Goal: Information Seeking & Learning: Check status

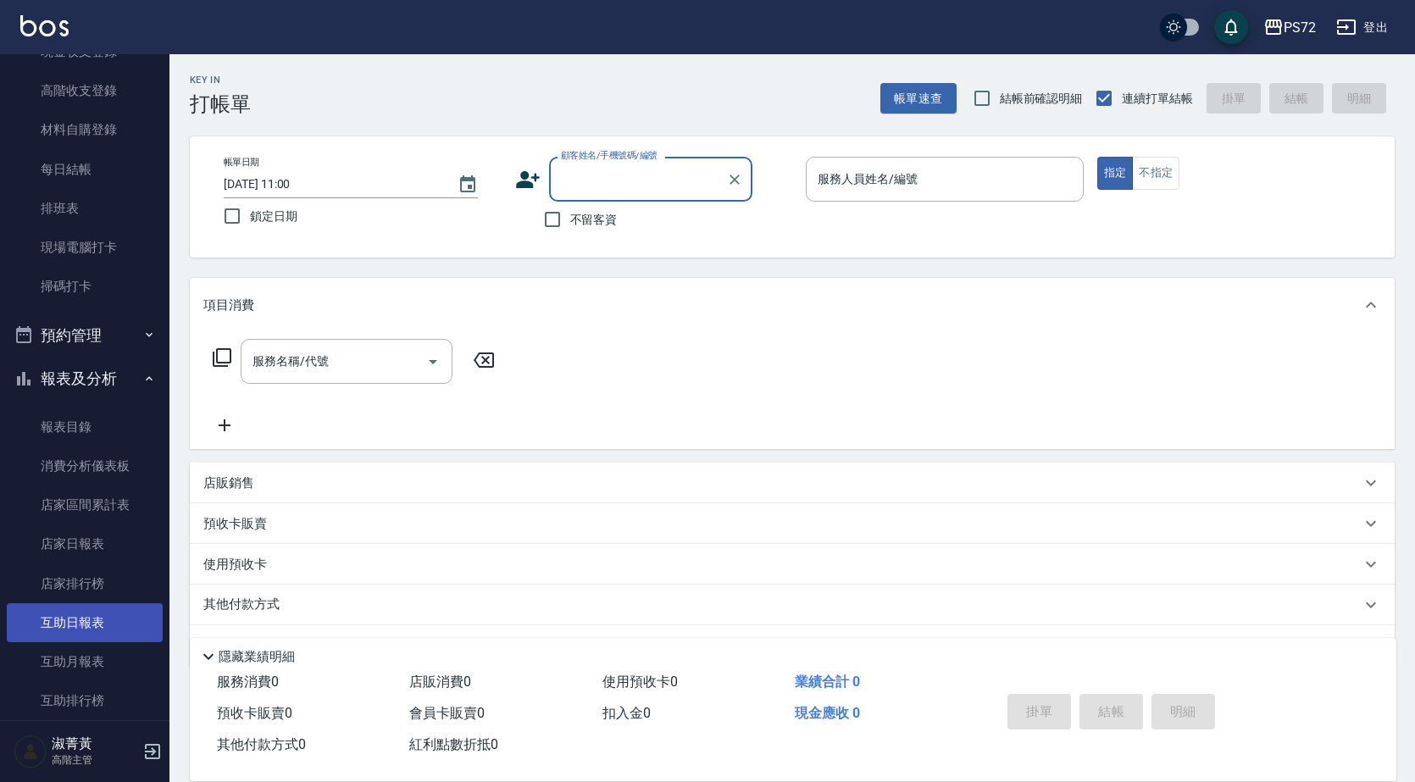
scroll to position [508, 0]
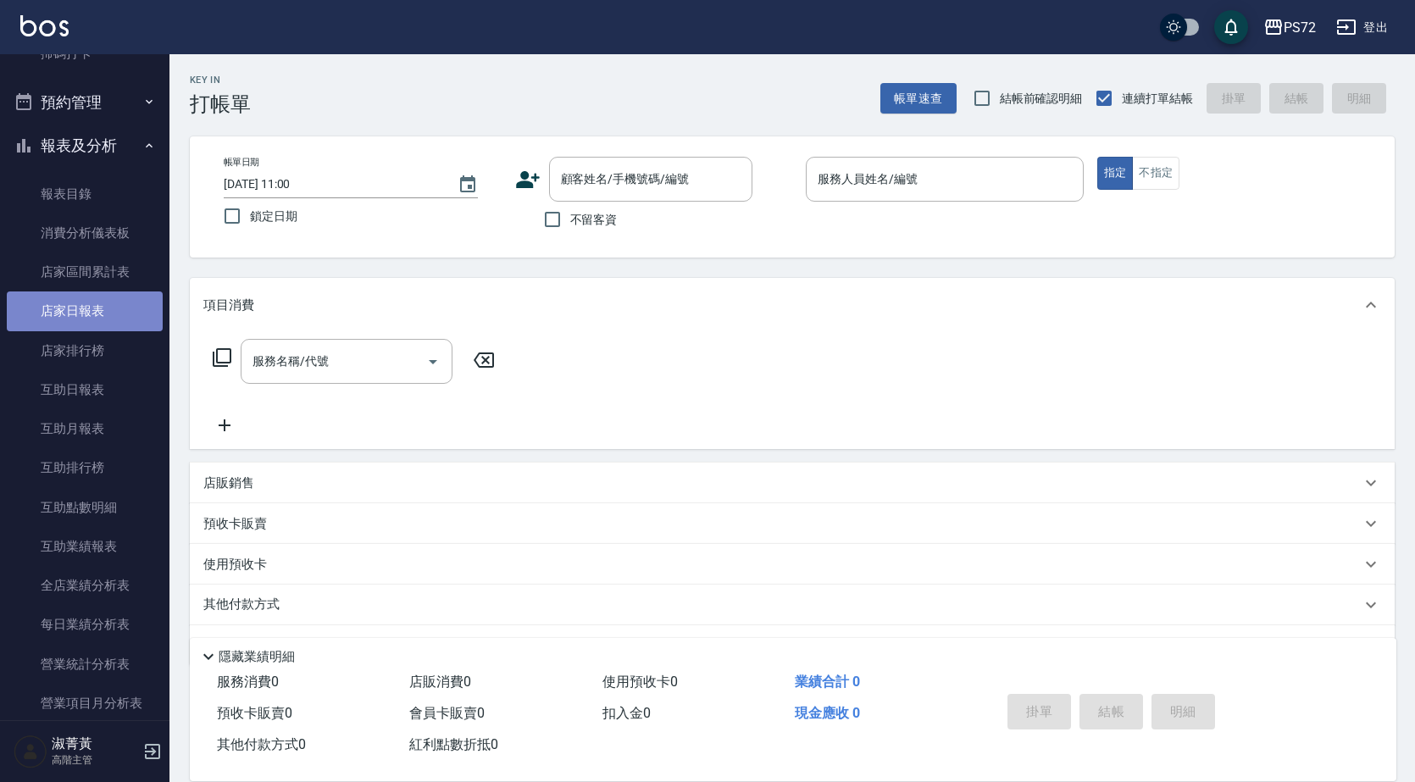
click at [122, 315] on link "店家日報表" at bounding box center [85, 310] width 156 height 39
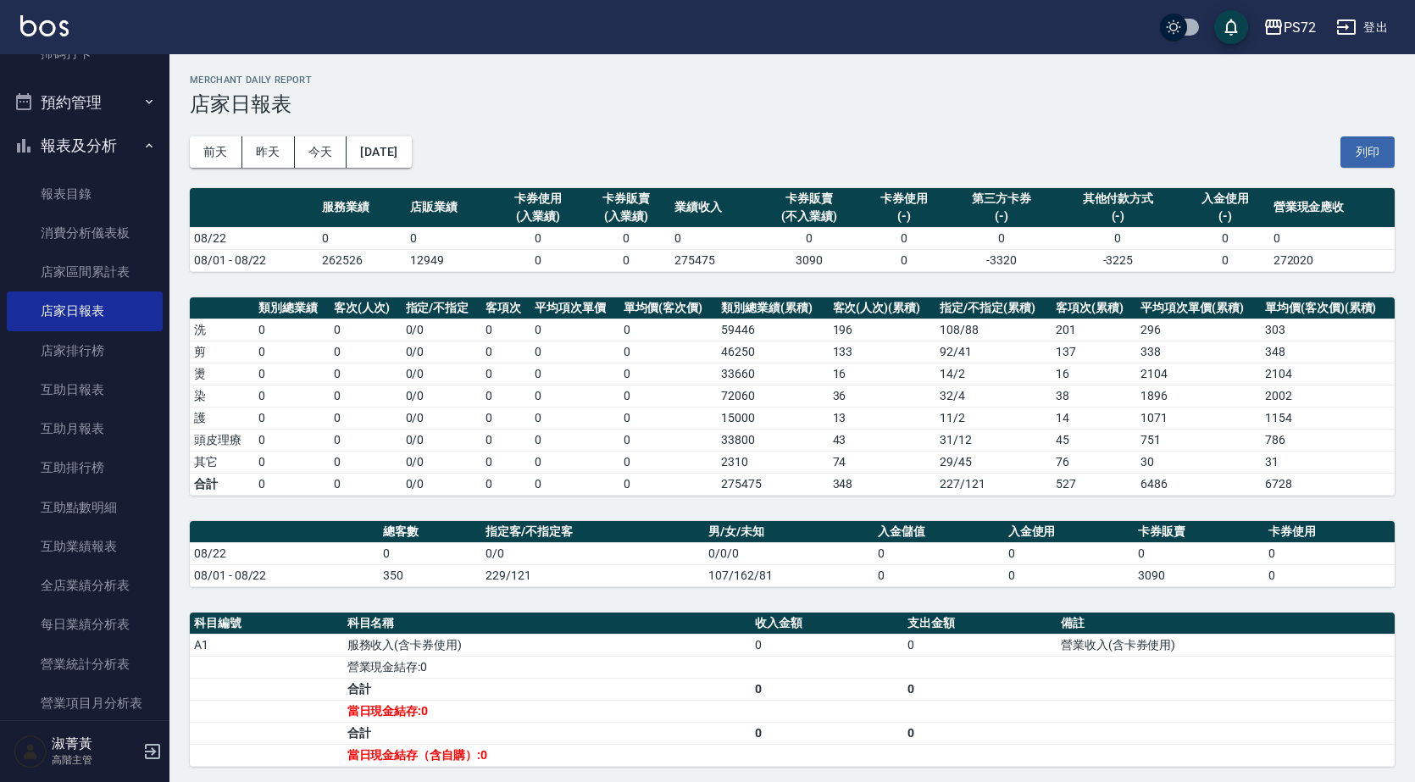
click at [409, 163] on button "[DATE]" at bounding box center [378, 151] width 64 height 31
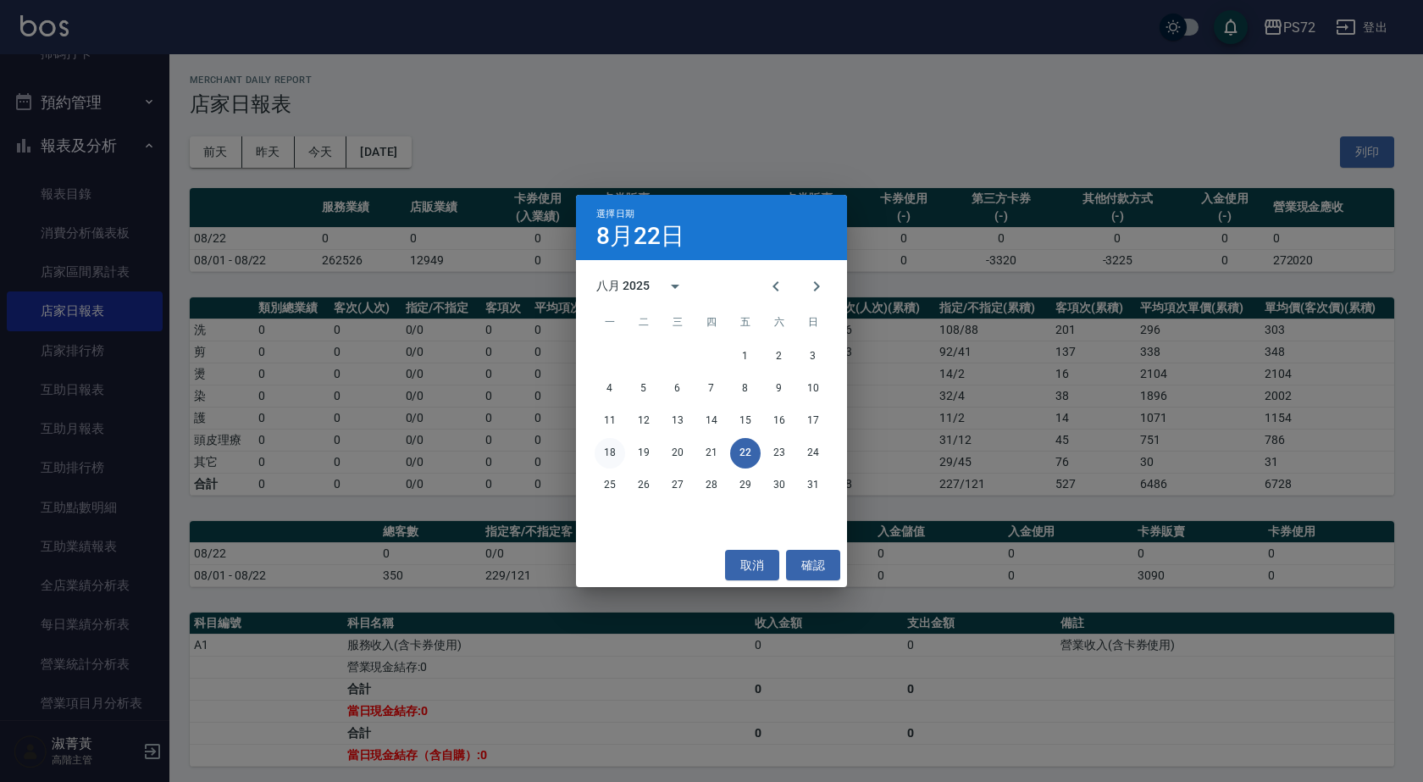
click at [598, 454] on button "18" at bounding box center [610, 453] width 30 height 30
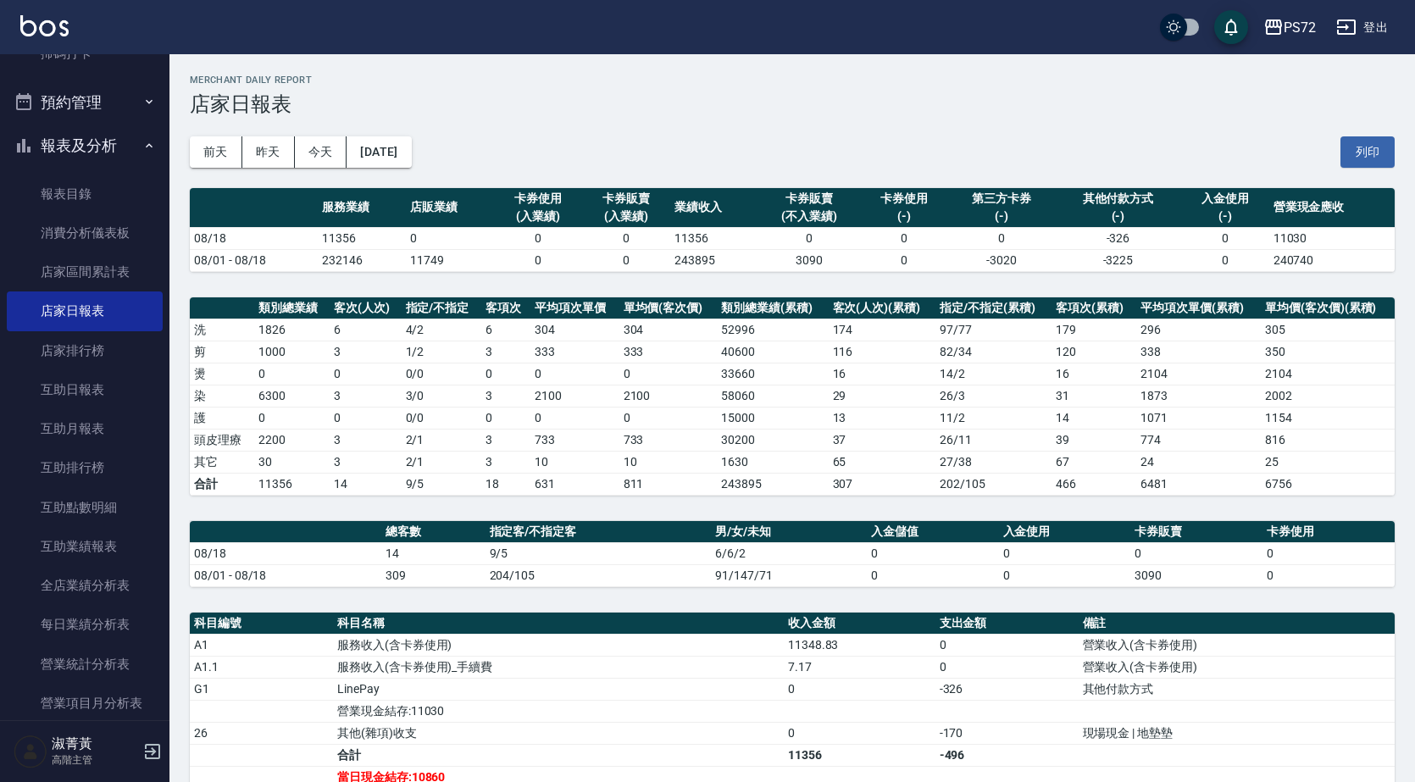
click at [382, 144] on button "[DATE]" at bounding box center [378, 151] width 64 height 31
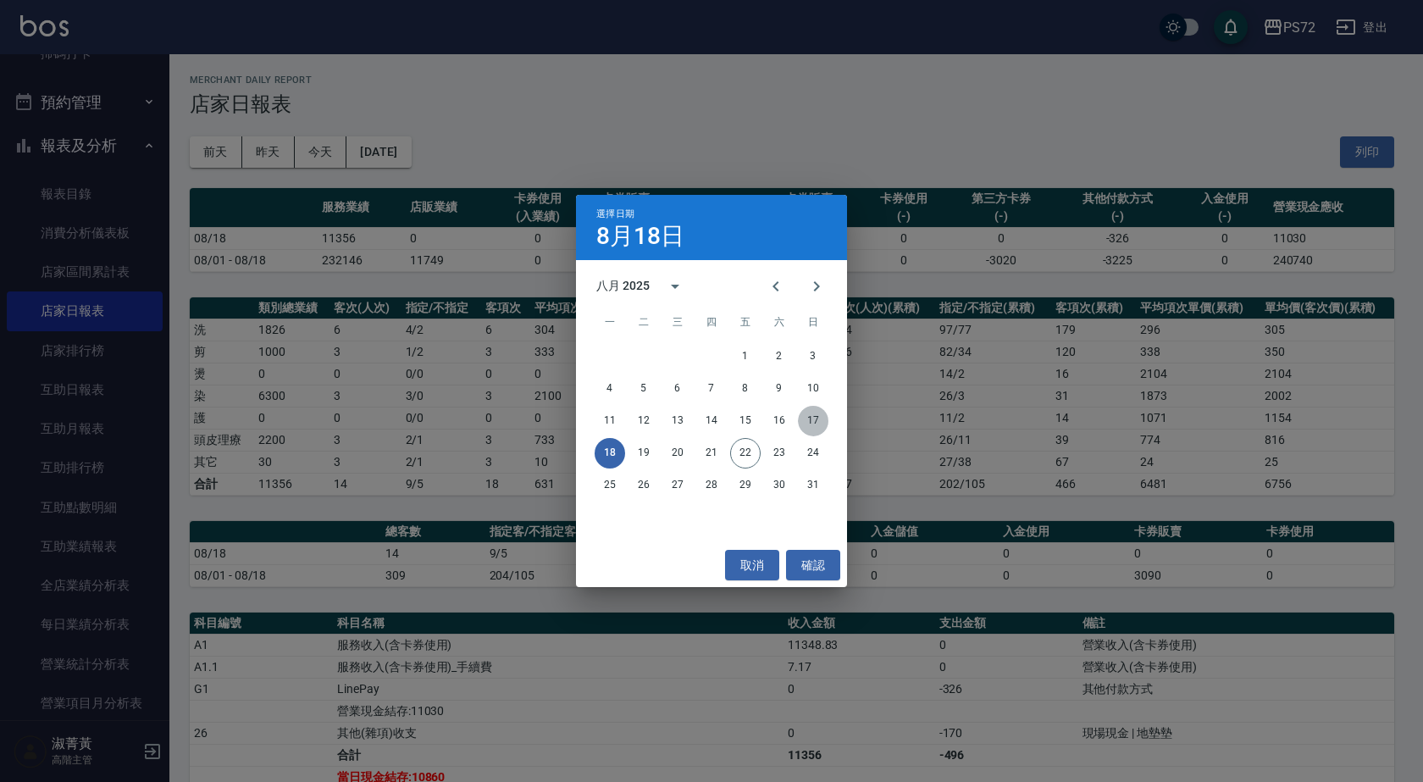
click at [819, 421] on button "17" at bounding box center [813, 421] width 30 height 30
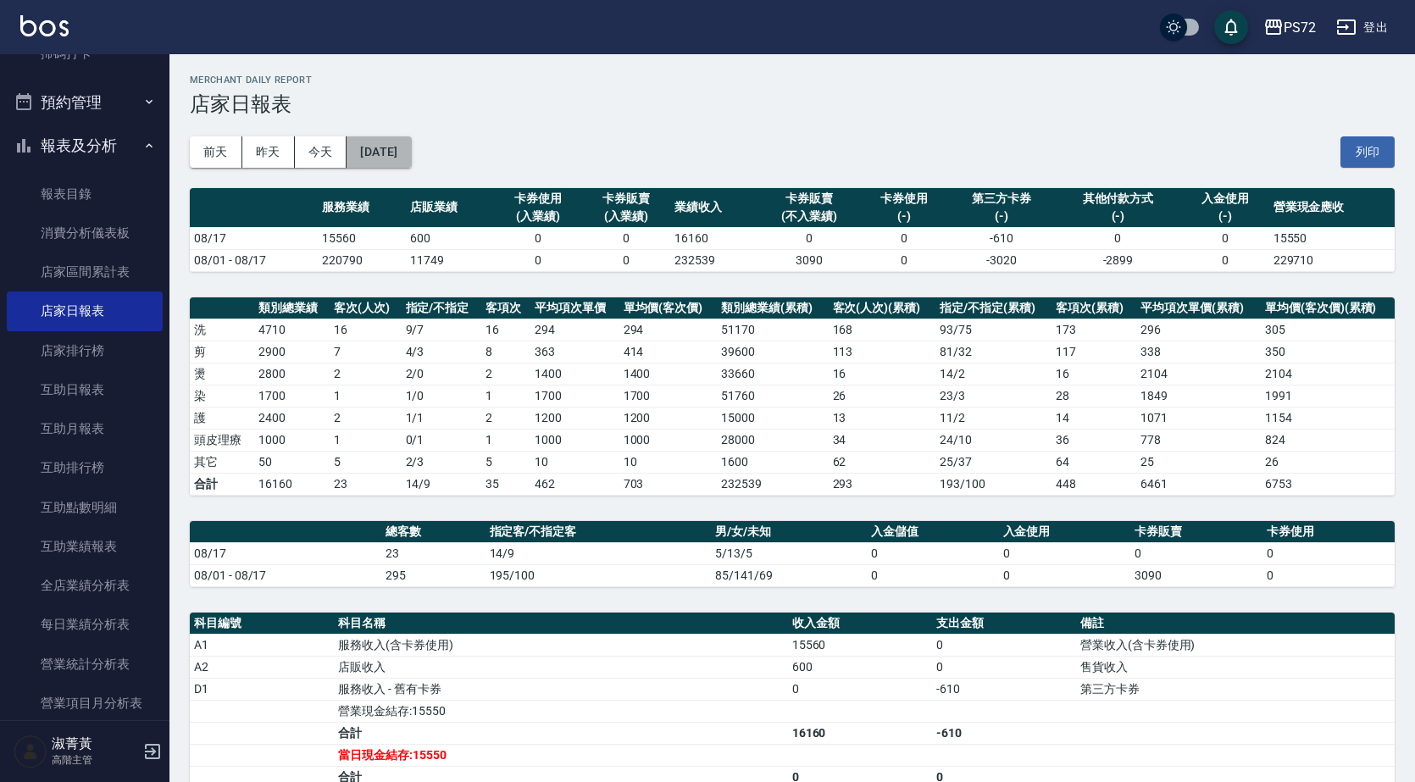
click at [407, 156] on button "[DATE]" at bounding box center [378, 151] width 64 height 31
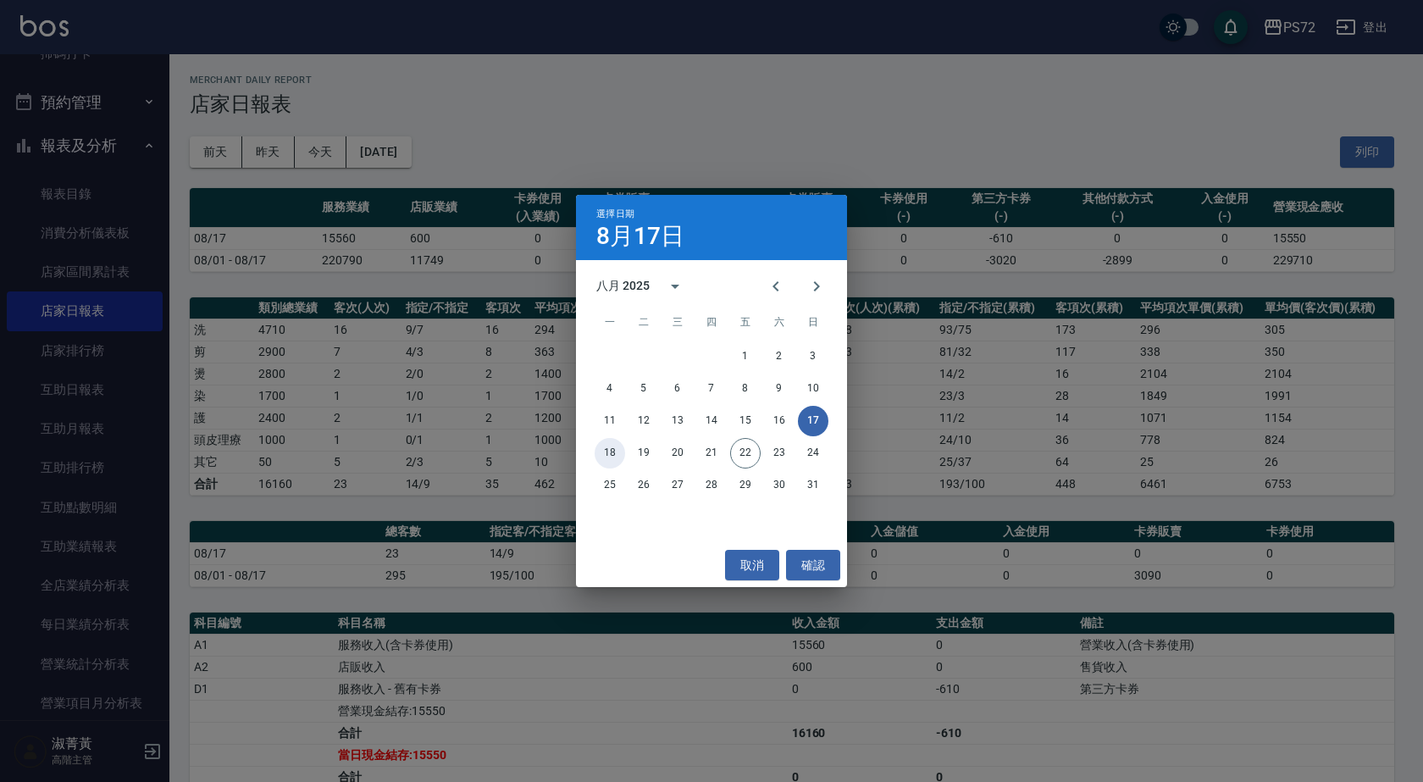
click at [609, 454] on button "18" at bounding box center [610, 453] width 30 height 30
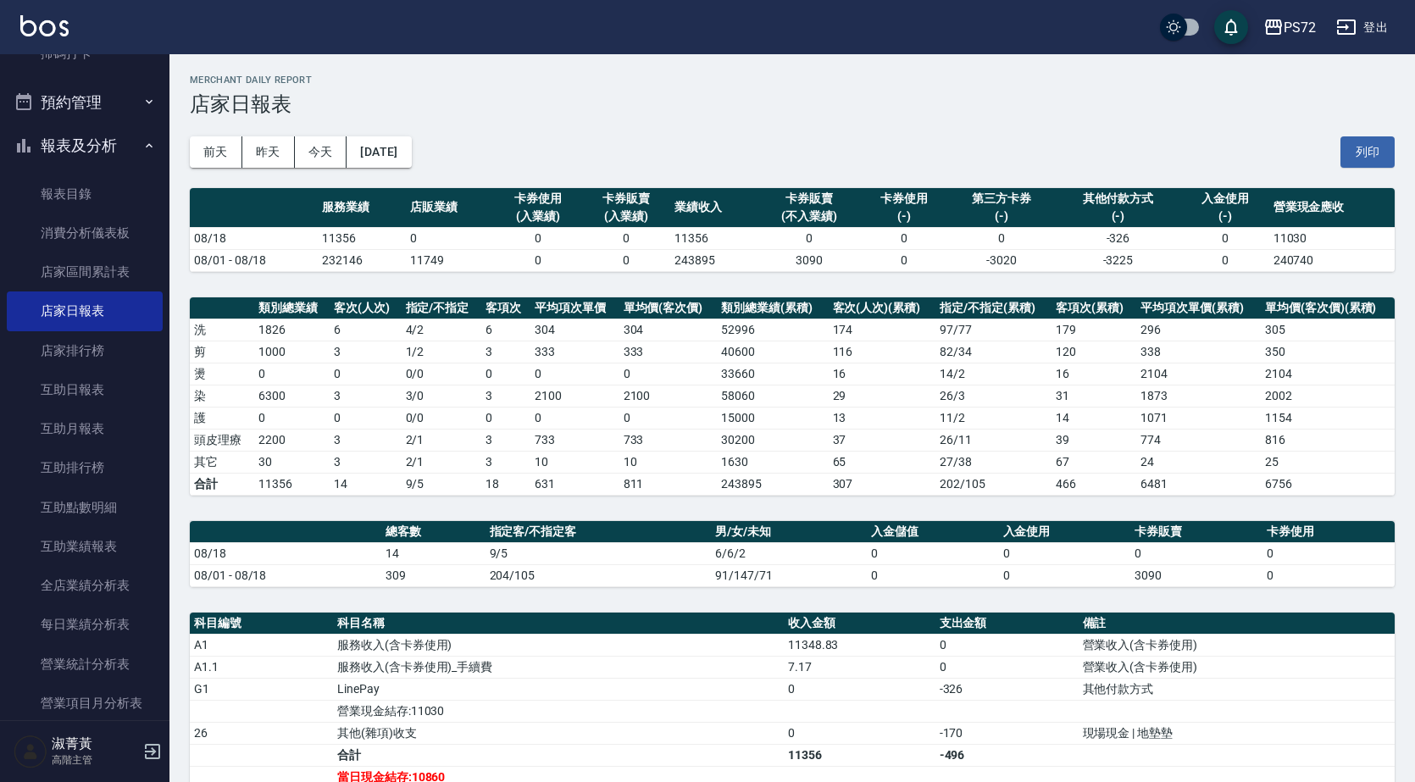
click at [391, 131] on div "[DATE] [DATE] [DATE] [DATE] 列印" at bounding box center [792, 152] width 1204 height 72
click at [407, 164] on button "[DATE]" at bounding box center [378, 151] width 64 height 31
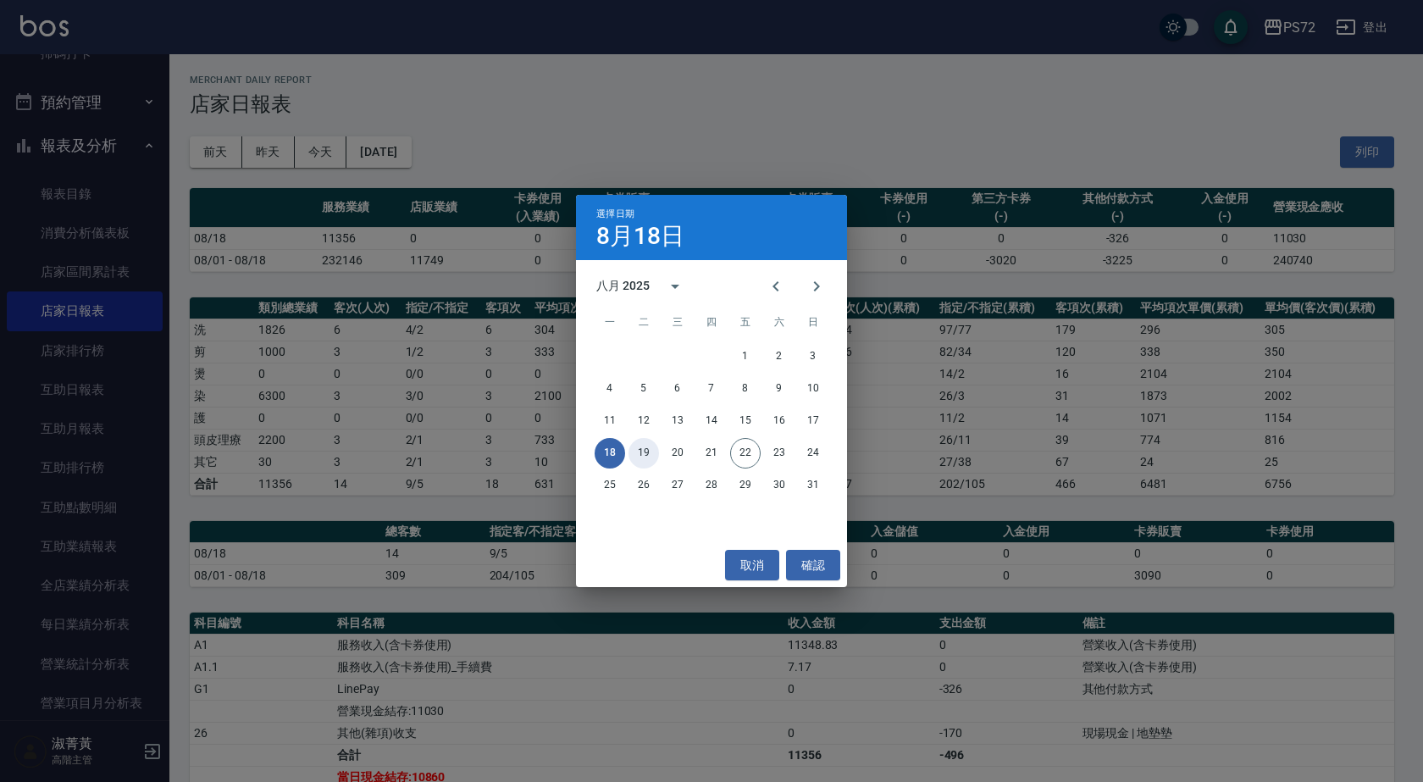
click at [638, 448] on button "19" at bounding box center [643, 453] width 30 height 30
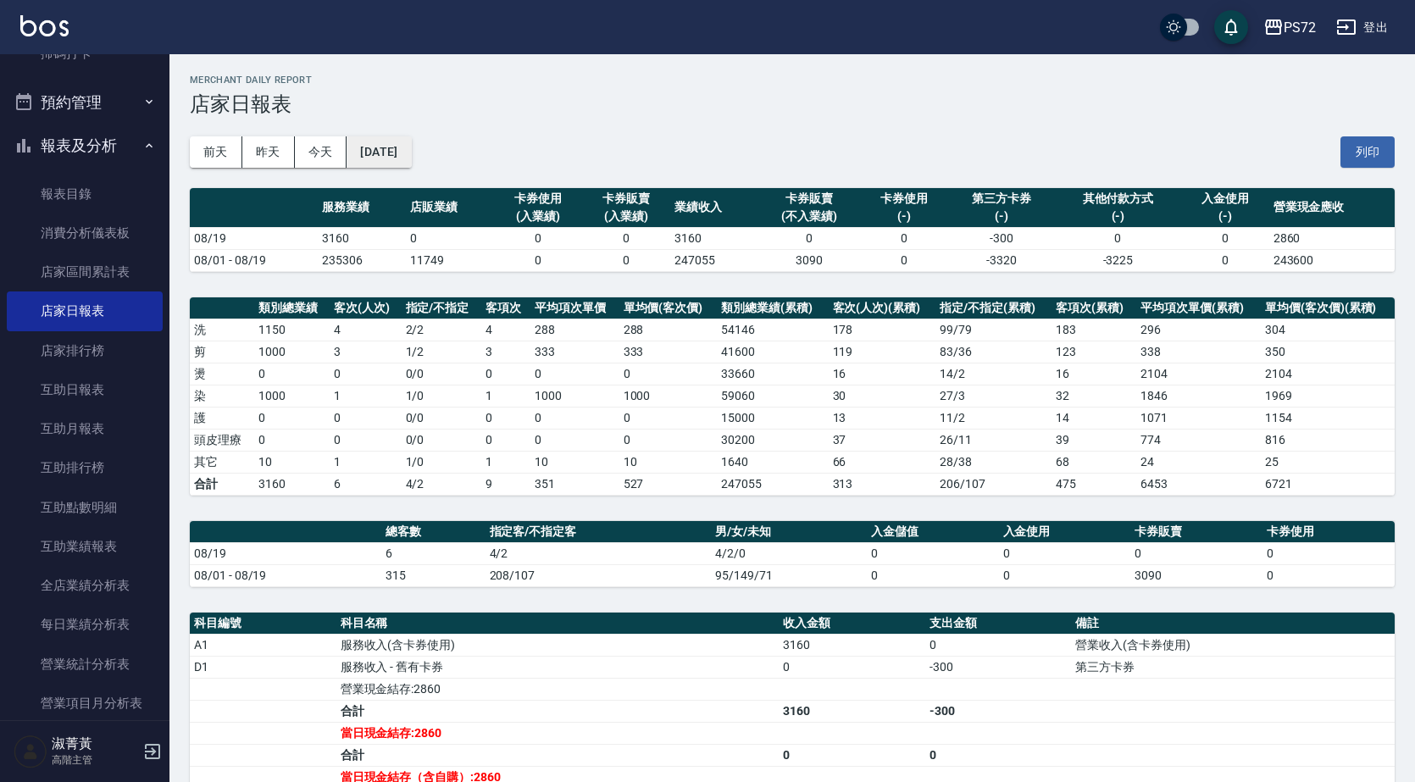
click at [398, 141] on button "[DATE]" at bounding box center [378, 151] width 64 height 31
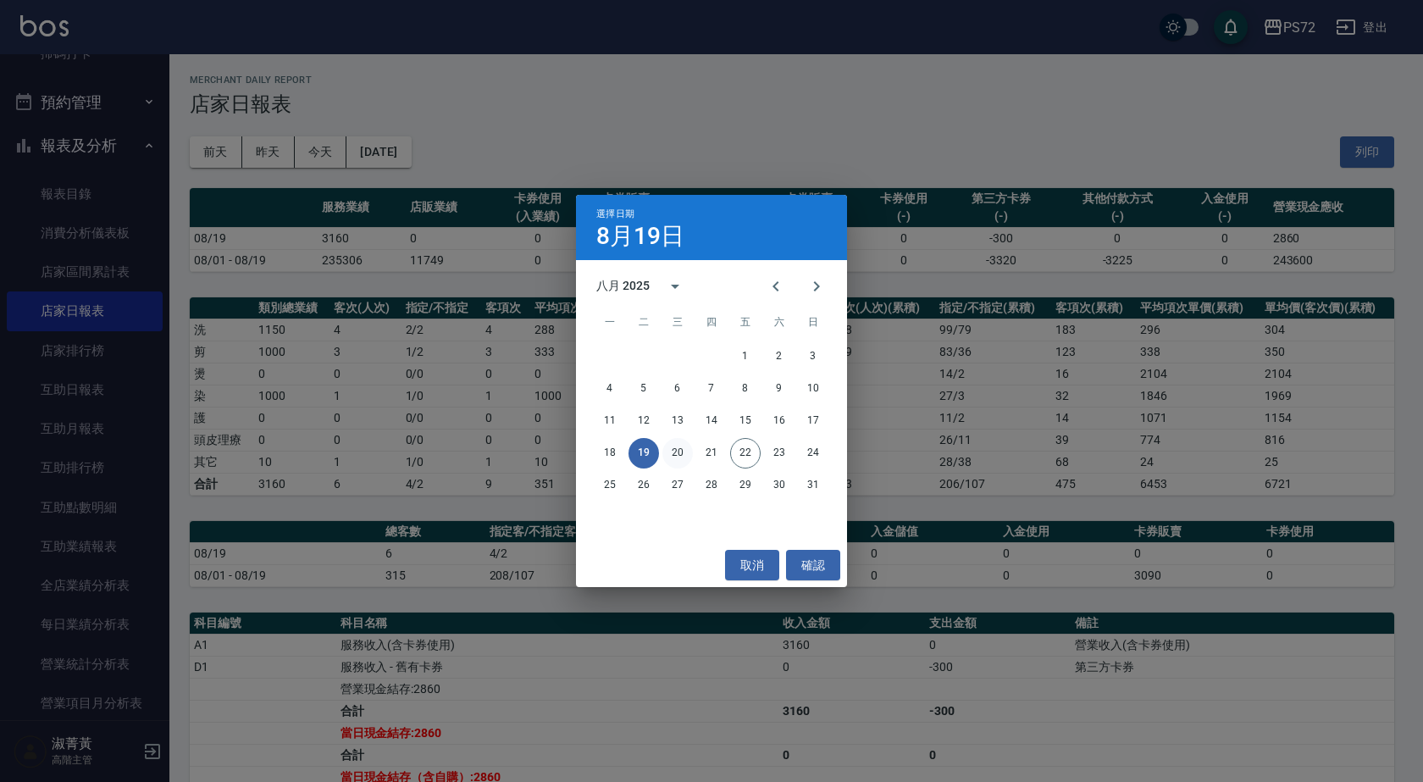
click at [674, 454] on button "20" at bounding box center [677, 453] width 30 height 30
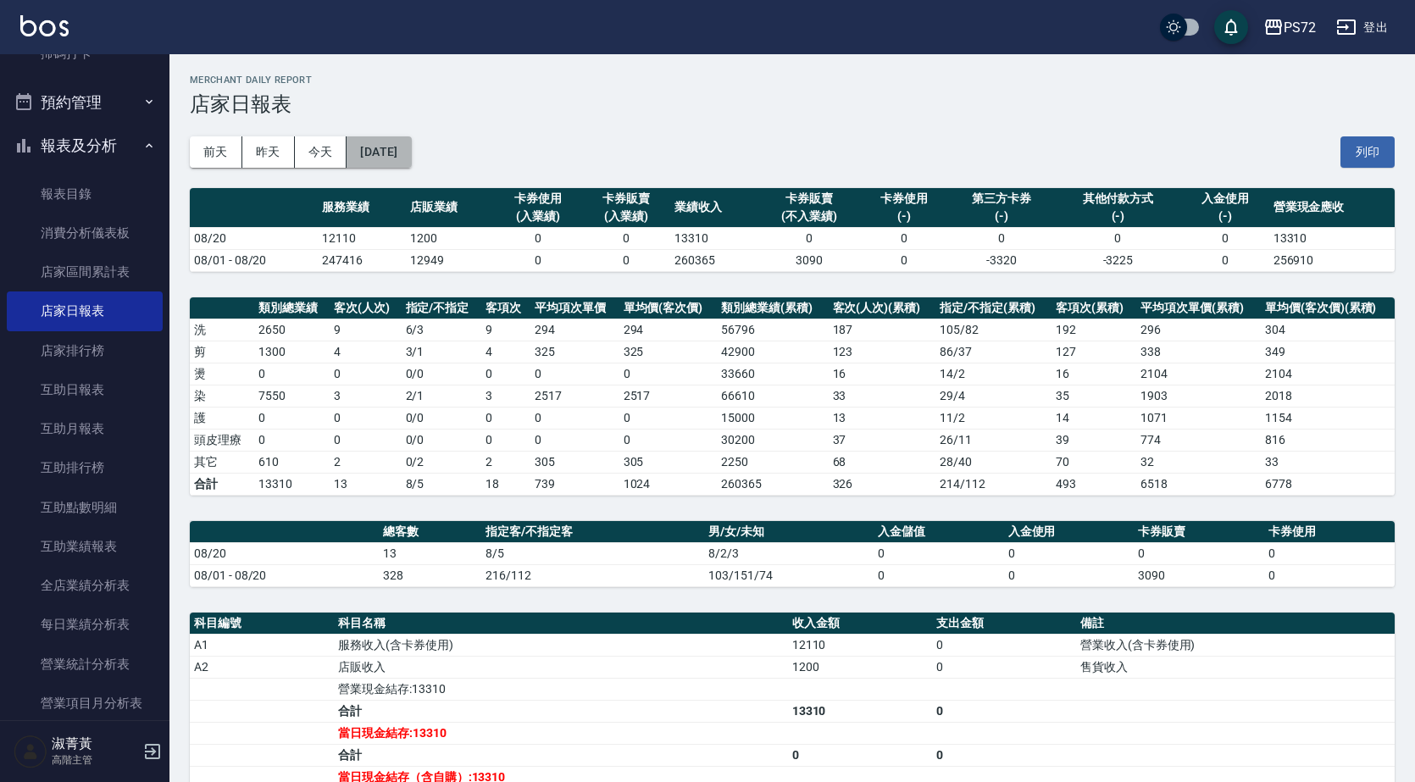
click at [411, 156] on button "[DATE]" at bounding box center [378, 151] width 64 height 31
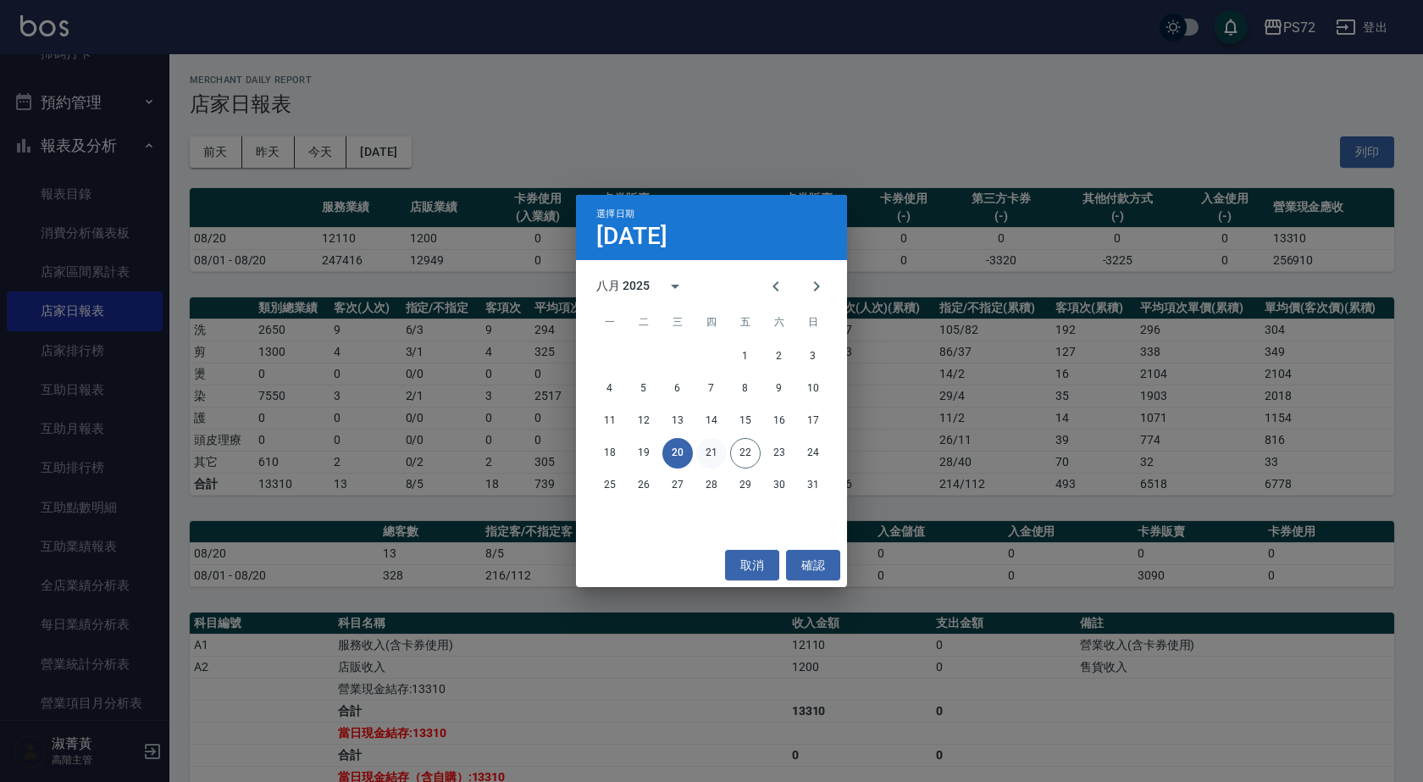
click at [720, 451] on button "21" at bounding box center [711, 453] width 30 height 30
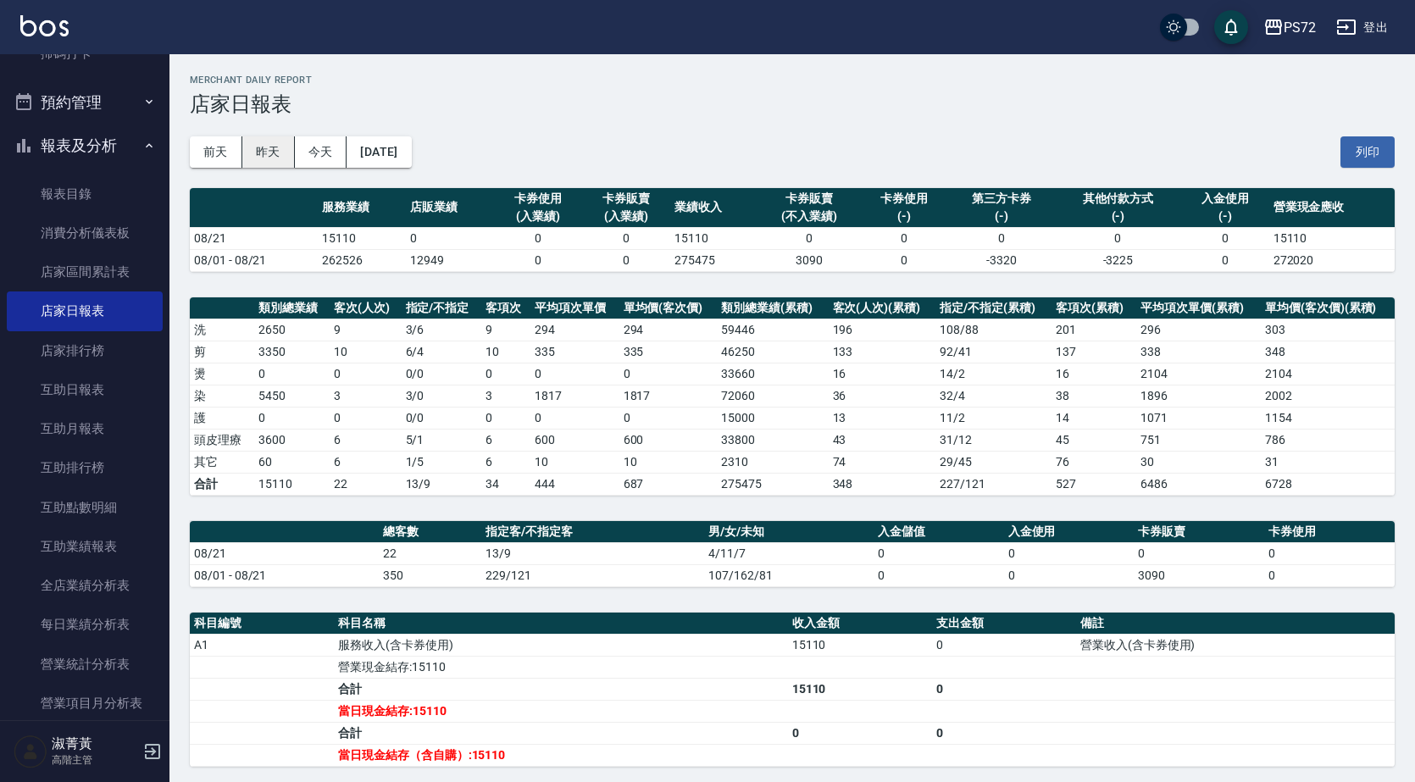
click at [268, 146] on button "昨天" at bounding box center [268, 151] width 53 height 31
click at [230, 163] on button "前天" at bounding box center [216, 151] width 53 height 31
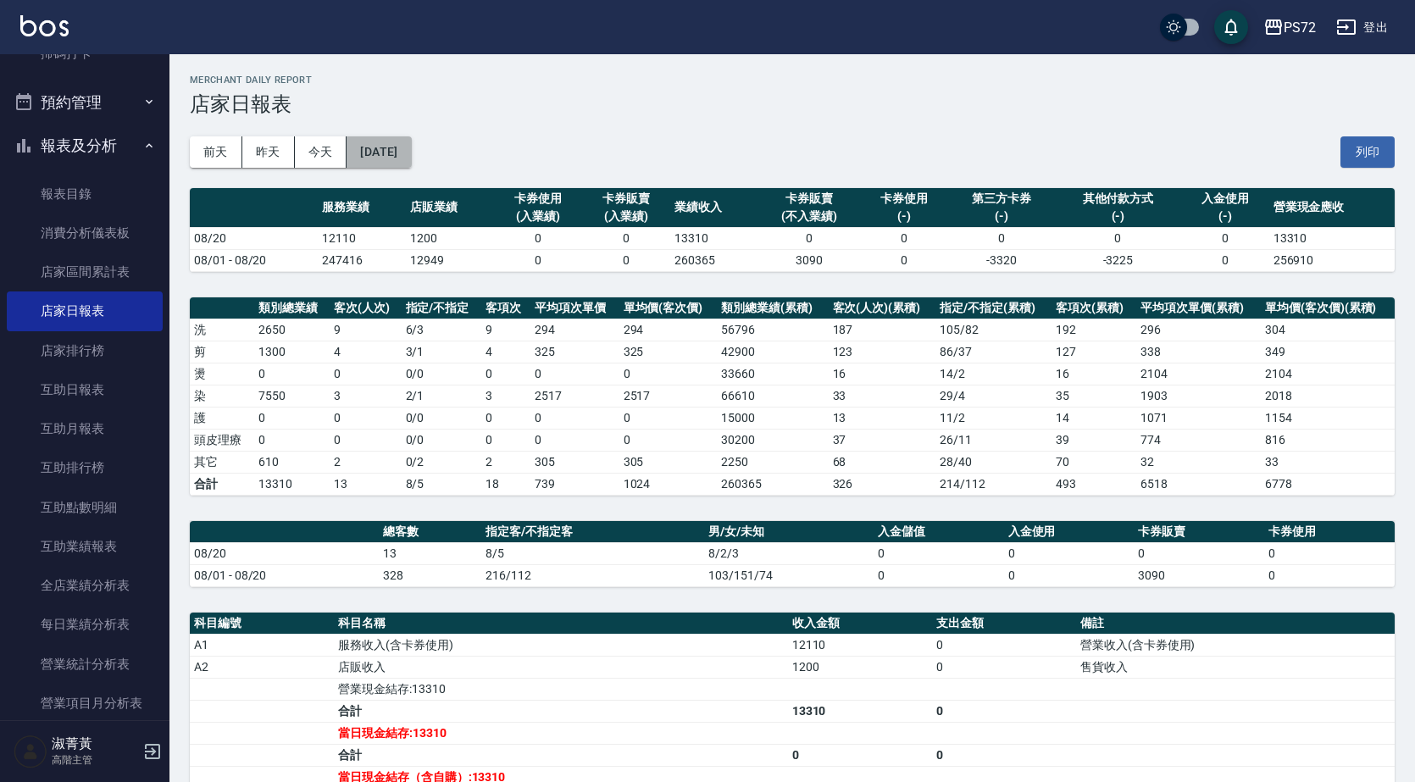
click at [397, 160] on button "[DATE]" at bounding box center [378, 151] width 64 height 31
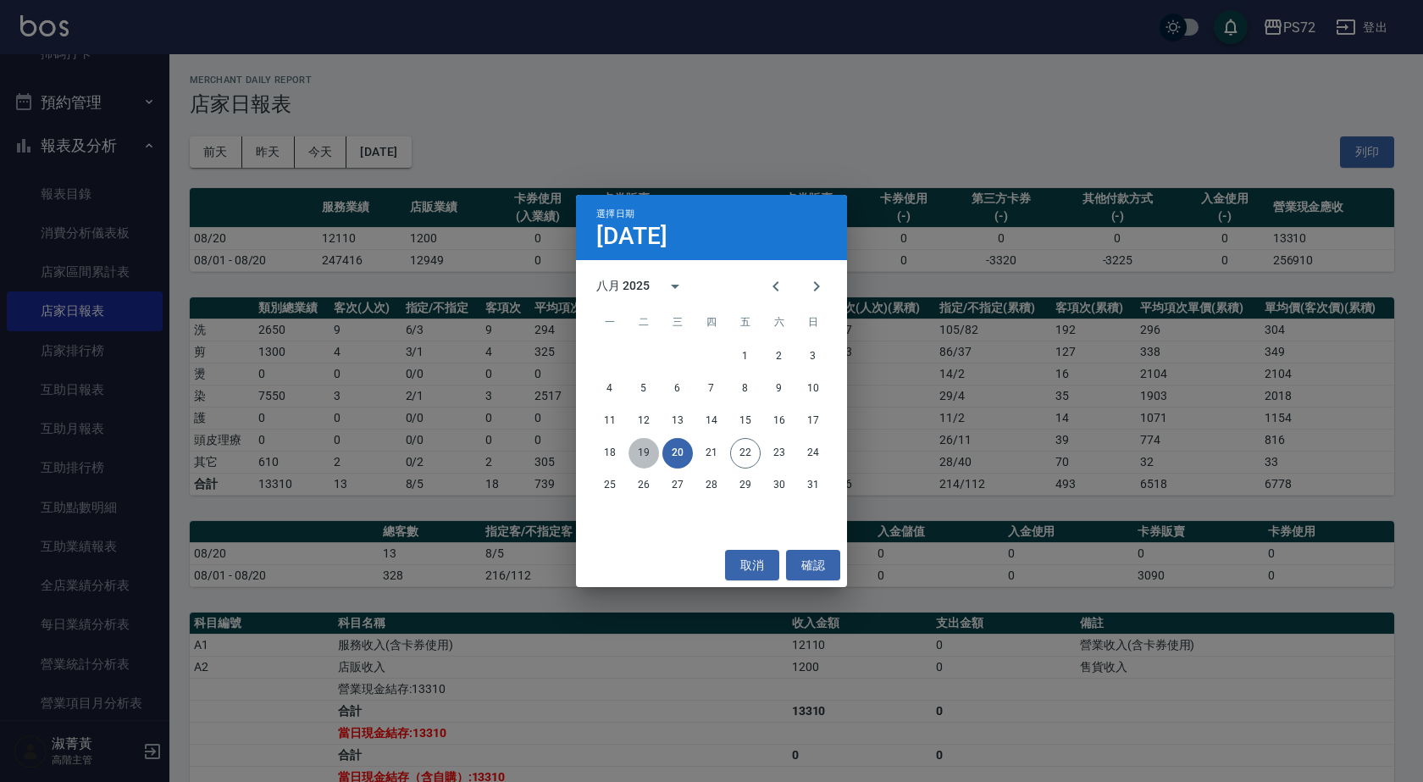
click at [637, 447] on button "19" at bounding box center [643, 453] width 30 height 30
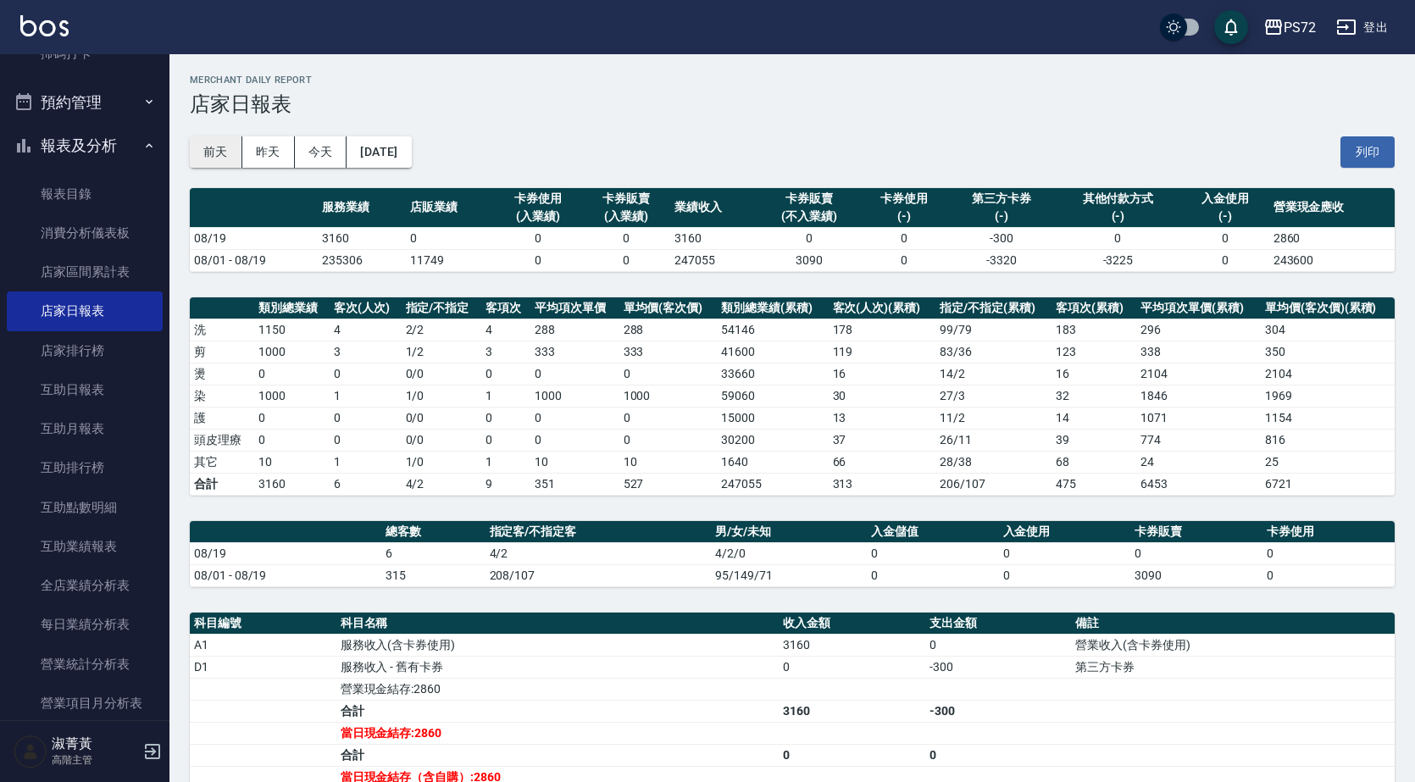
click at [226, 149] on button "前天" at bounding box center [216, 151] width 53 height 31
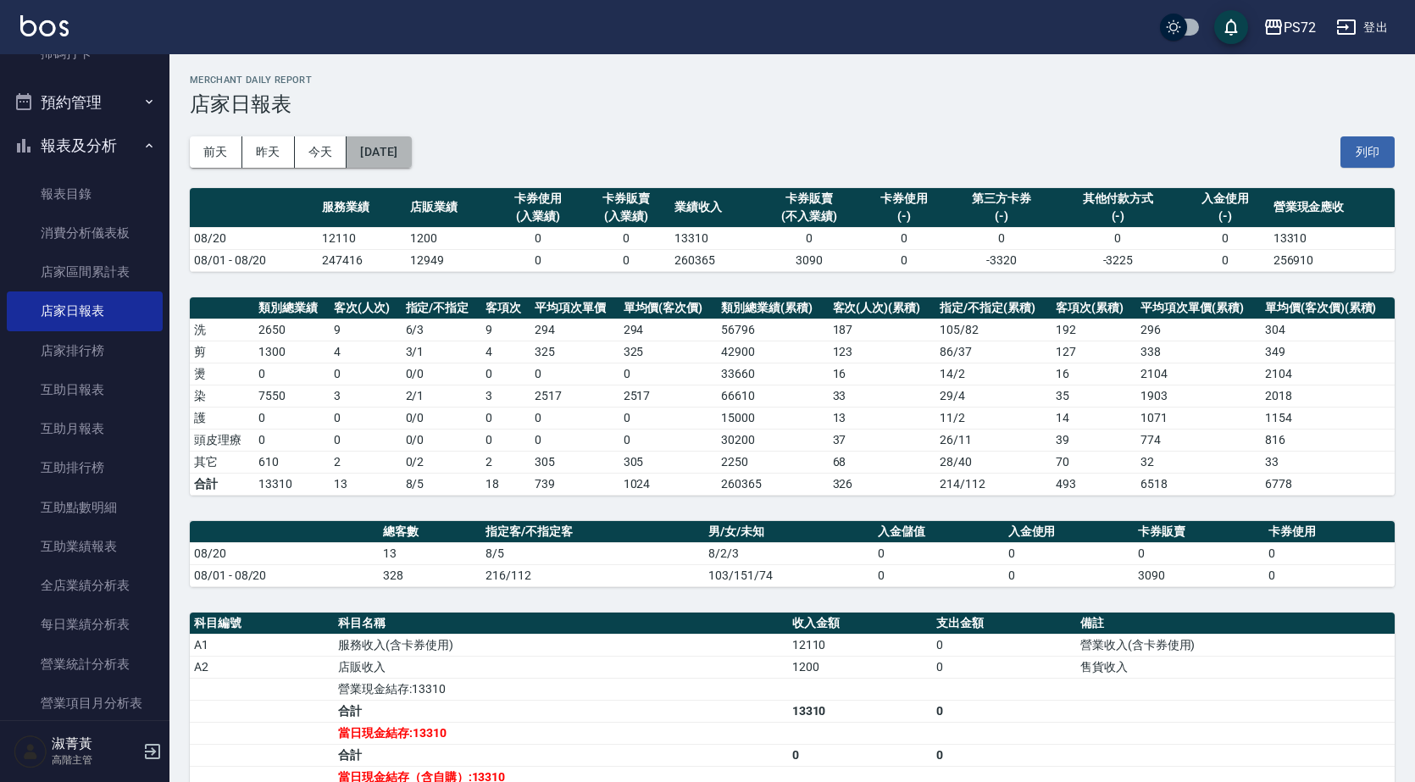
click at [387, 149] on button "[DATE]" at bounding box center [378, 151] width 64 height 31
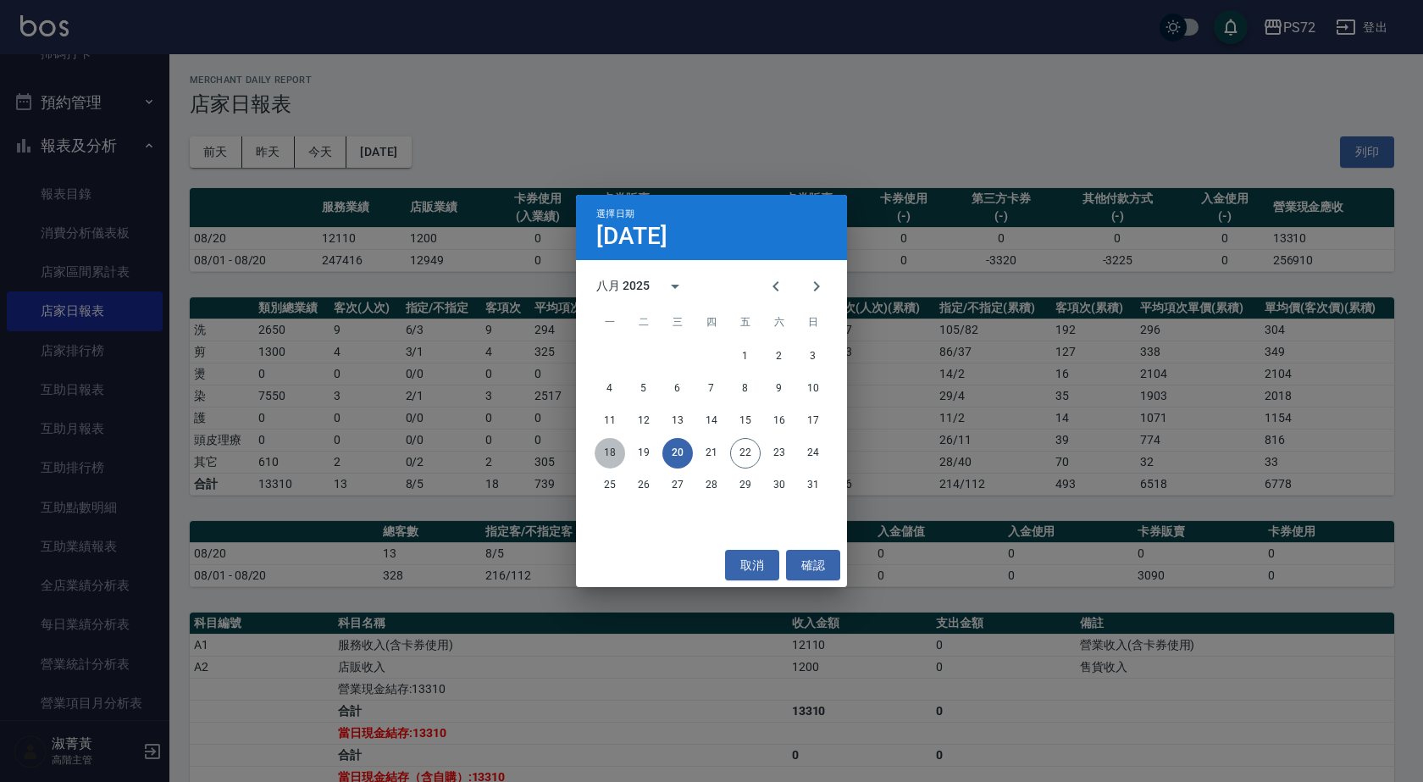
click at [611, 453] on button "18" at bounding box center [610, 453] width 30 height 30
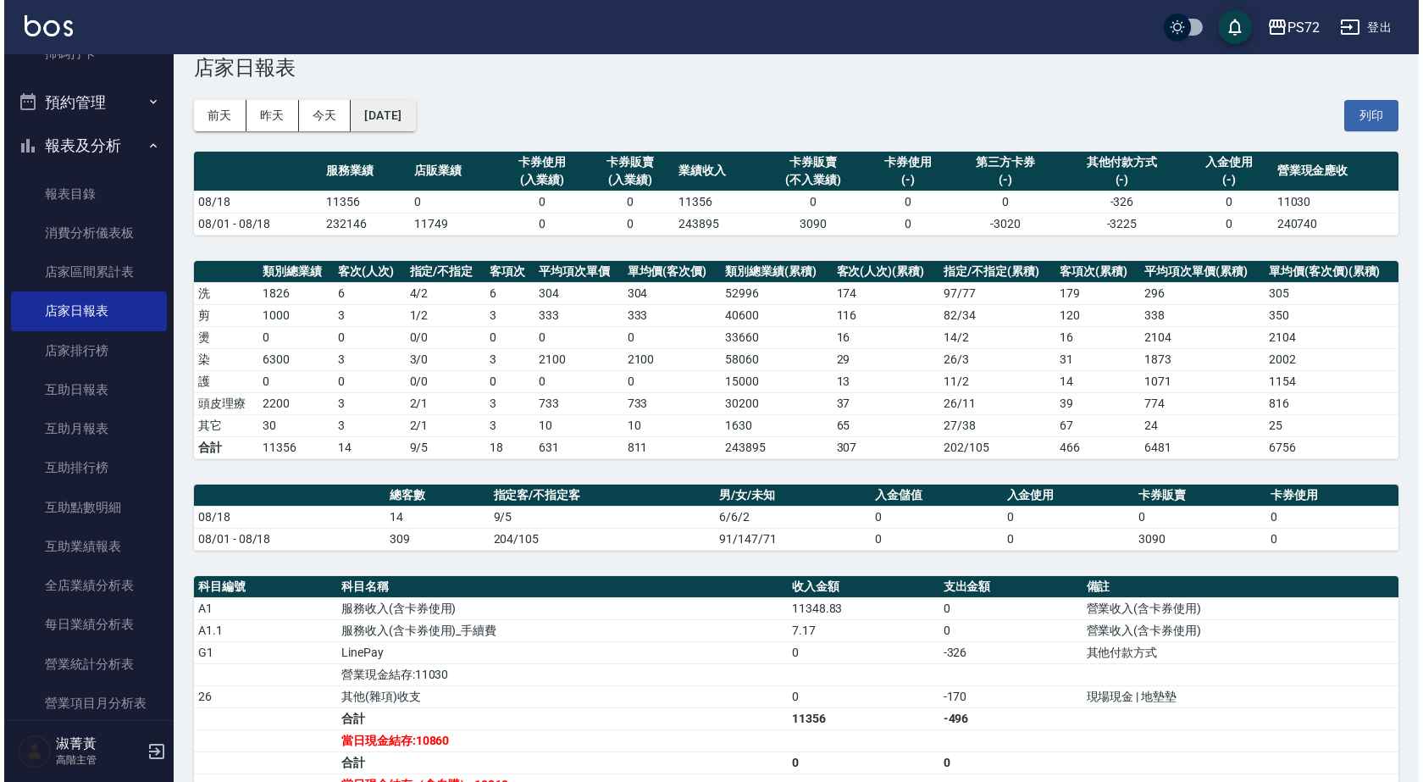
scroll to position [18, 0]
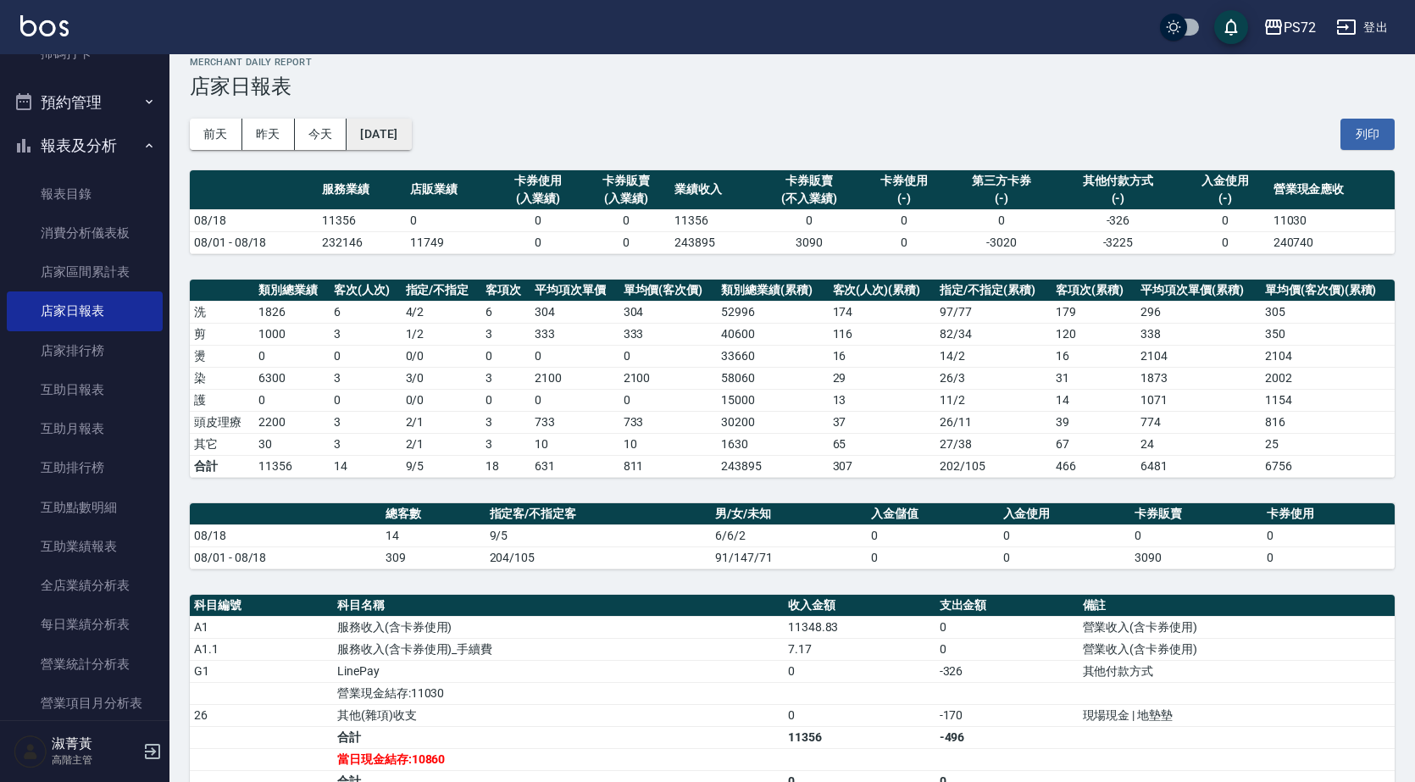
click at [411, 126] on button "[DATE]" at bounding box center [378, 134] width 64 height 31
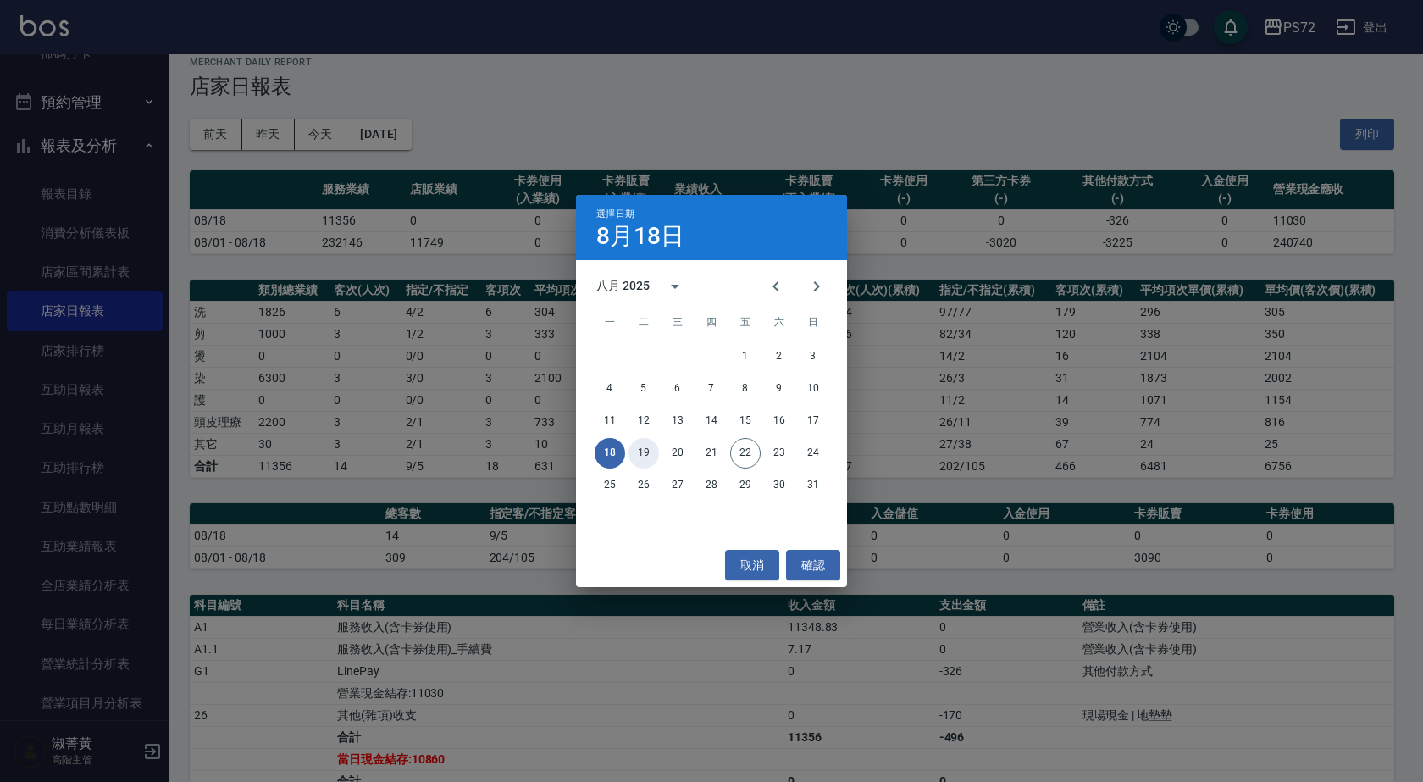
drag, startPoint x: 642, startPoint y: 453, endPoint x: 630, endPoint y: 453, distance: 11.9
click at [640, 454] on button "19" at bounding box center [643, 453] width 30 height 30
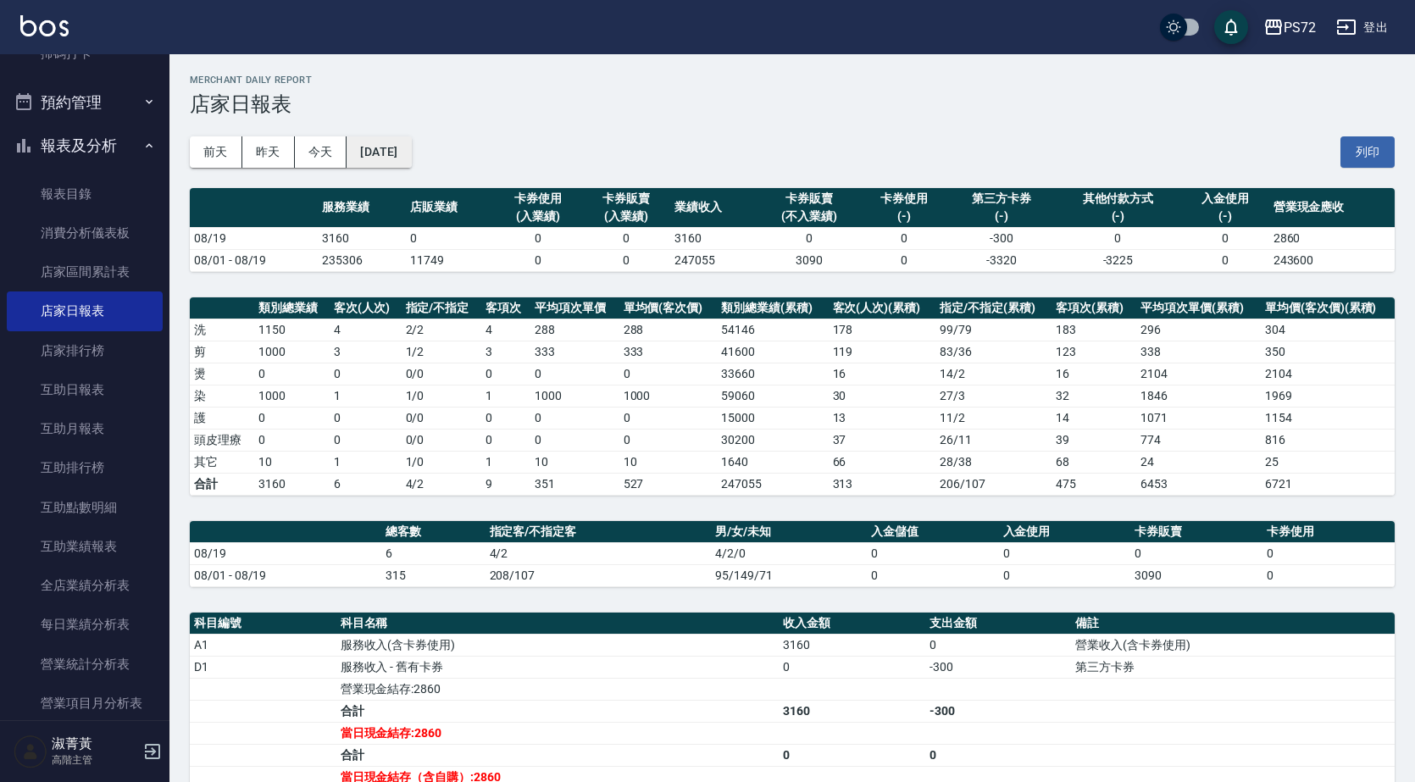
click at [411, 163] on button "[DATE]" at bounding box center [378, 151] width 64 height 31
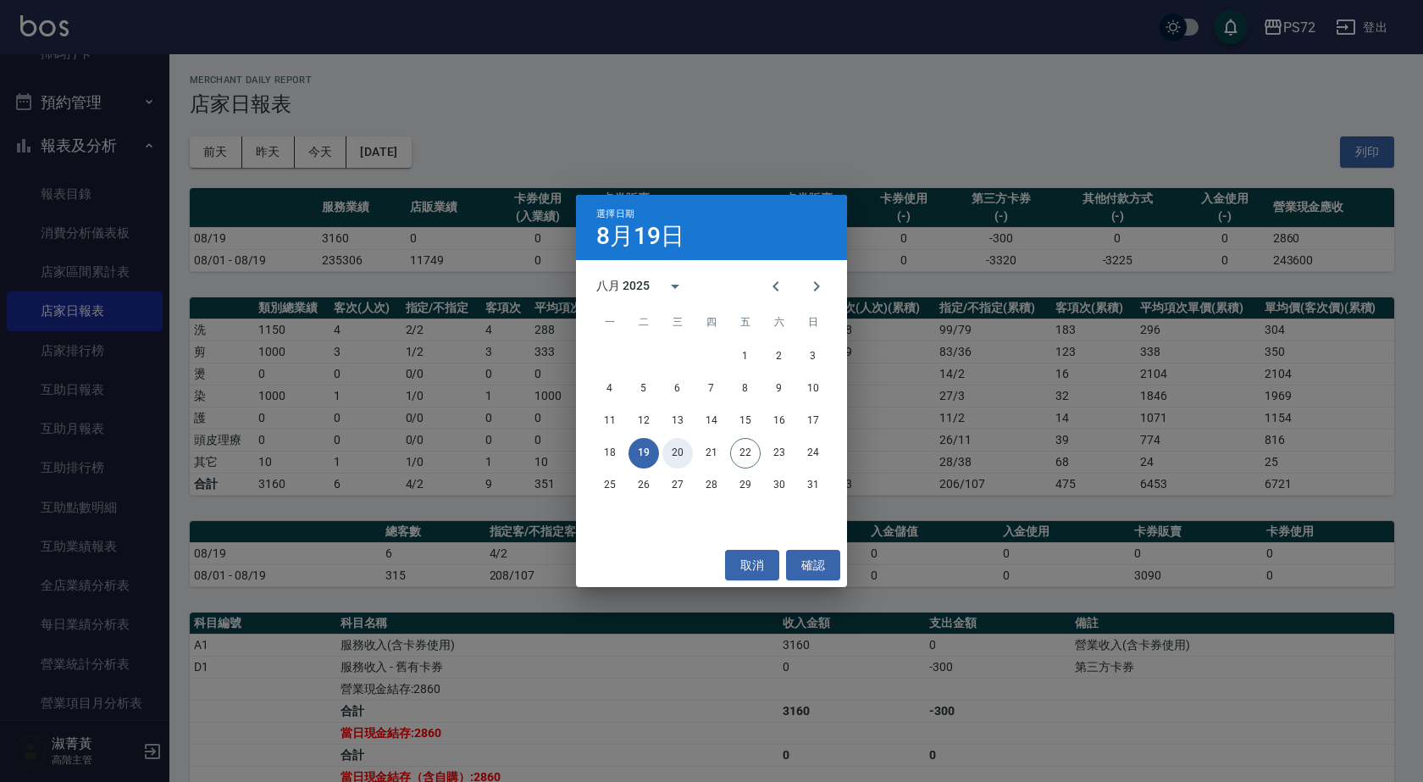
click at [684, 446] on button "20" at bounding box center [677, 453] width 30 height 30
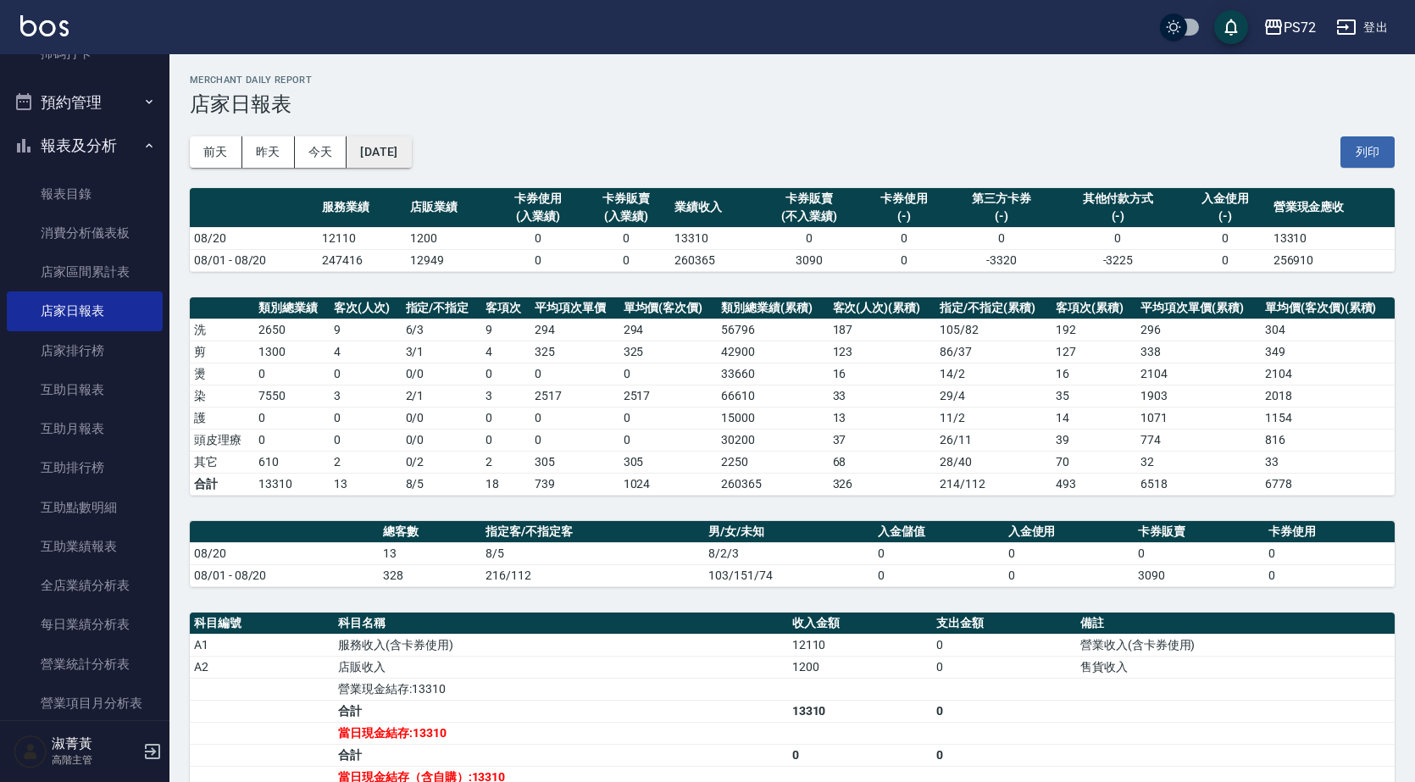
click at [411, 159] on button "[DATE]" at bounding box center [378, 151] width 64 height 31
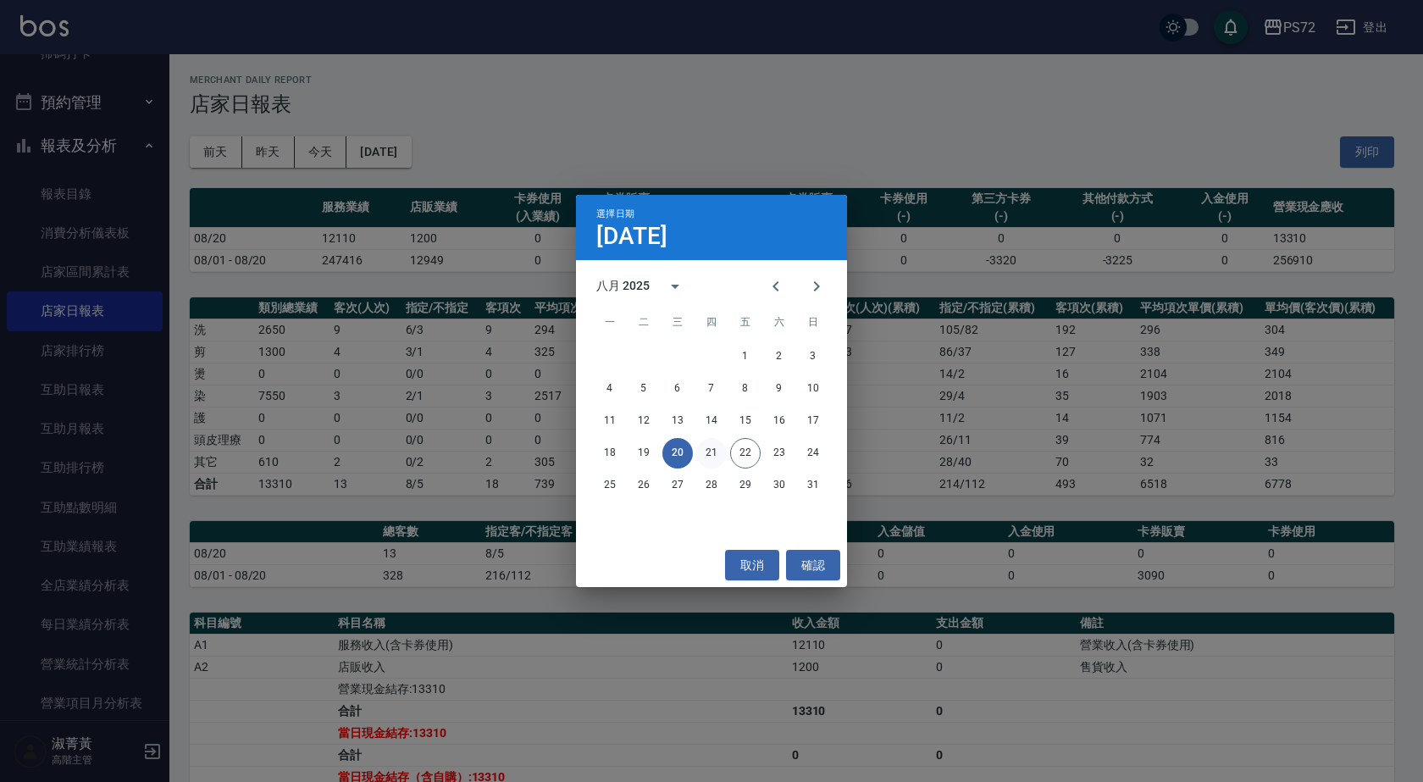
click at [719, 452] on button "21" at bounding box center [711, 453] width 30 height 30
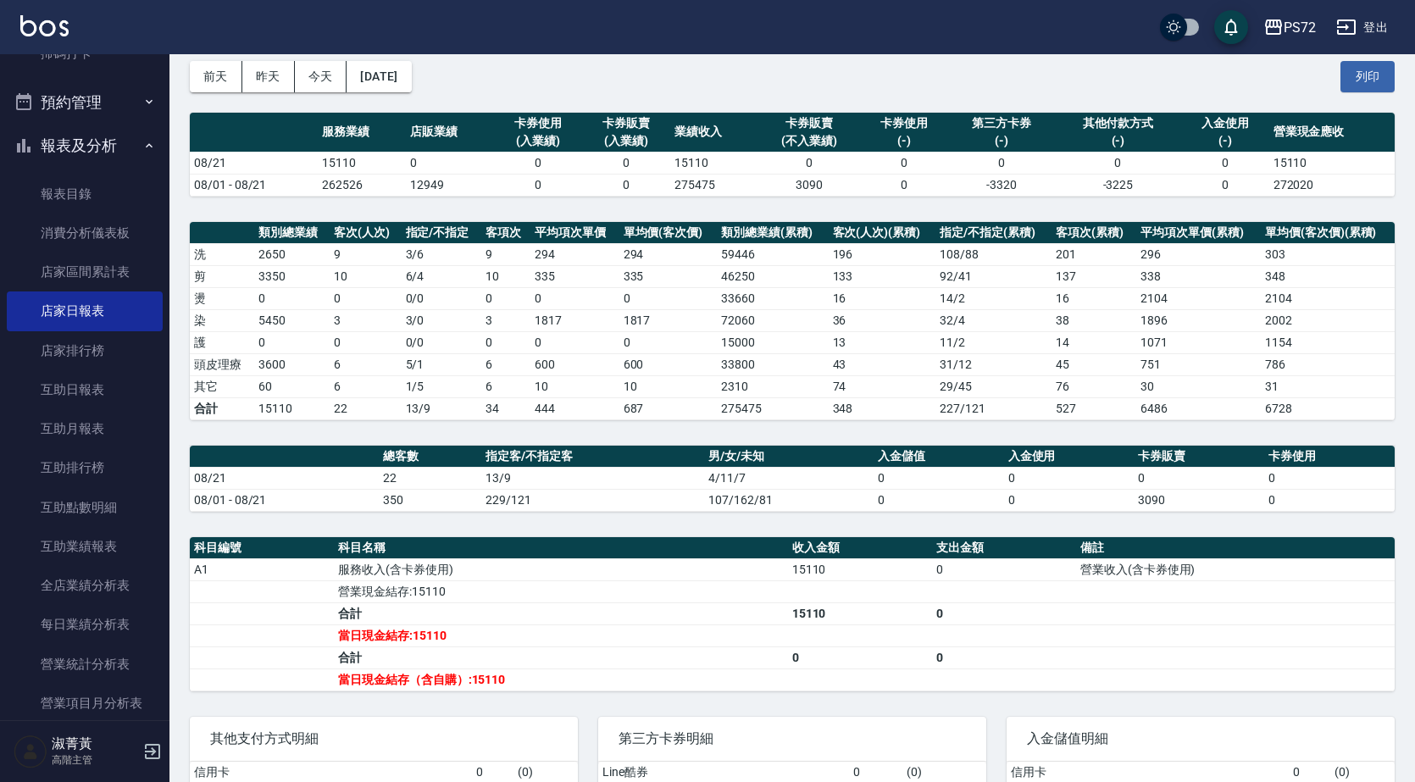
scroll to position [206, 0]
